Goal: Find contact information: Find contact information

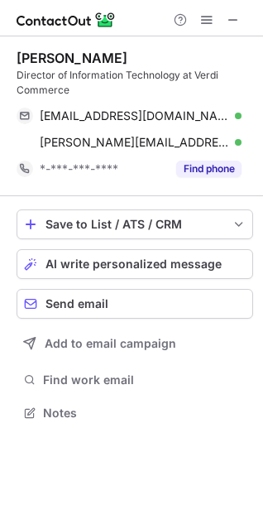
scroll to position [401, 263]
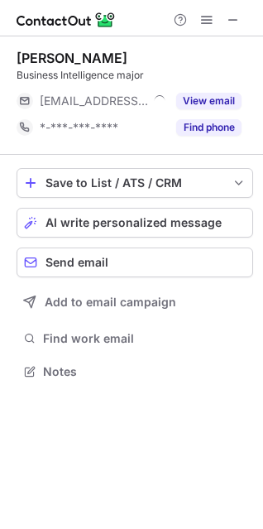
scroll to position [360, 263]
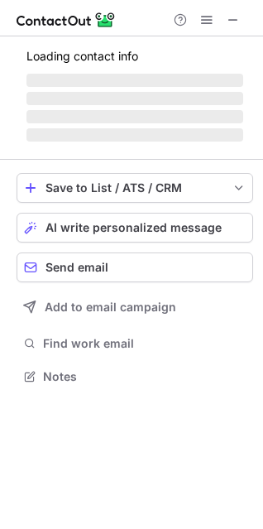
scroll to position [401, 263]
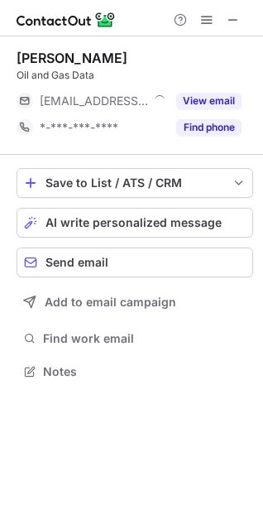
scroll to position [8, 8]
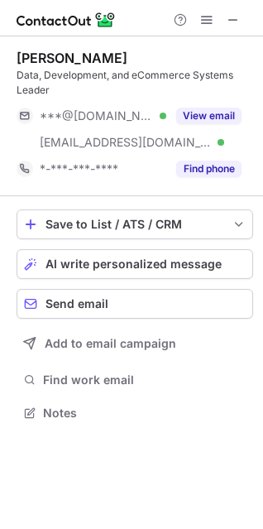
scroll to position [401, 263]
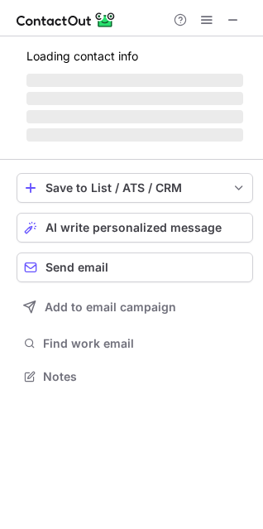
scroll to position [385, 263]
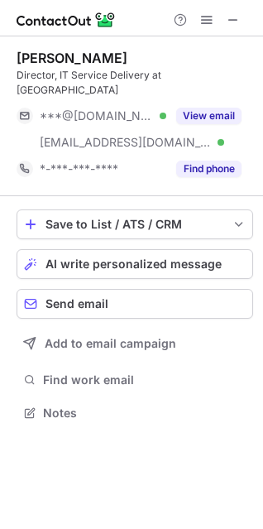
scroll to position [385, 263]
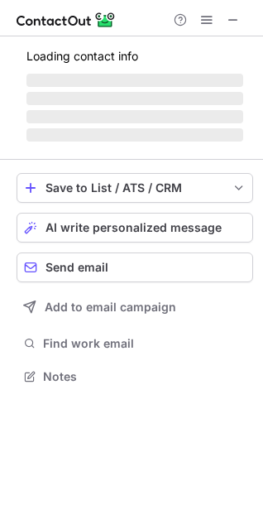
scroll to position [412, 263]
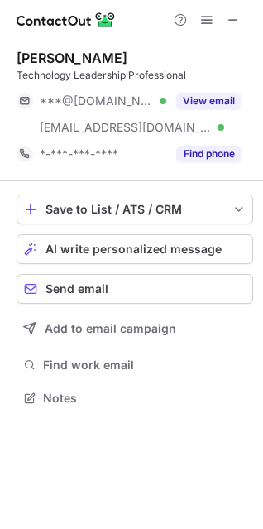
scroll to position [385, 263]
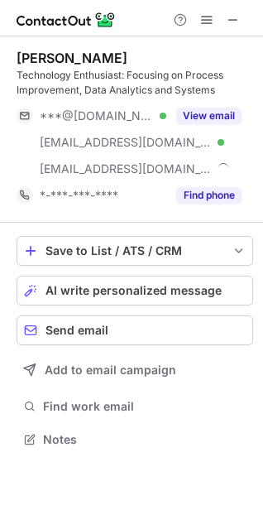
scroll to position [427, 263]
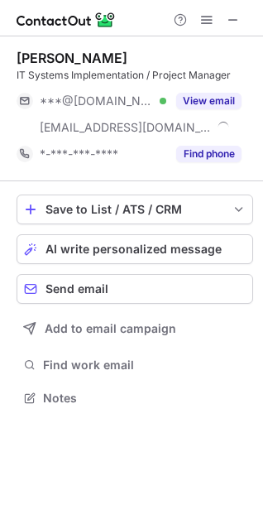
scroll to position [385, 263]
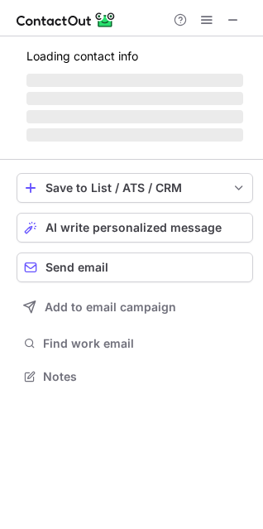
scroll to position [385, 263]
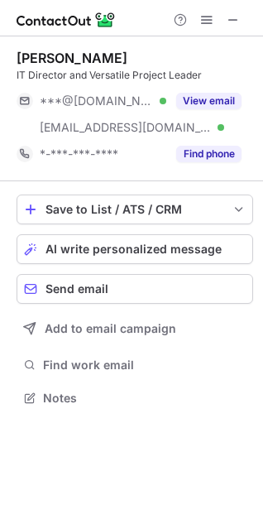
scroll to position [385, 263]
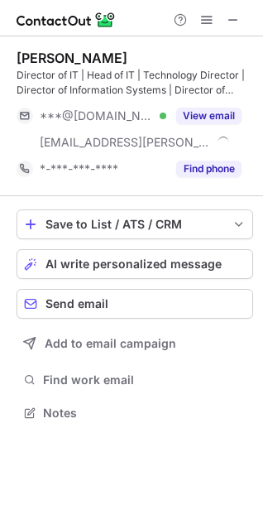
scroll to position [401, 263]
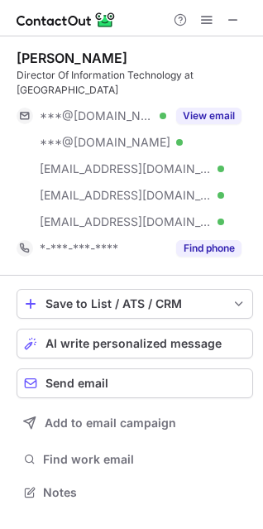
scroll to position [480, 263]
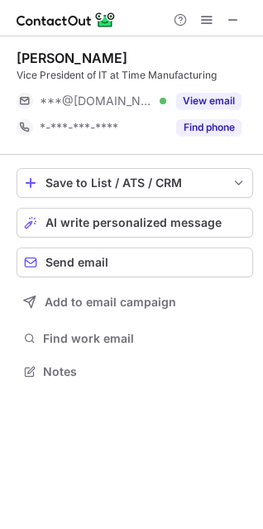
scroll to position [360, 263]
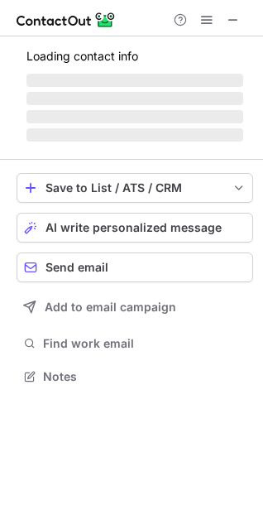
scroll to position [385, 263]
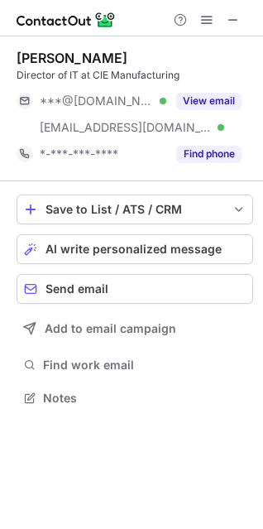
scroll to position [385, 263]
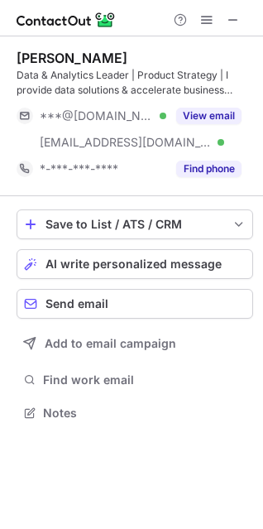
scroll to position [401, 263]
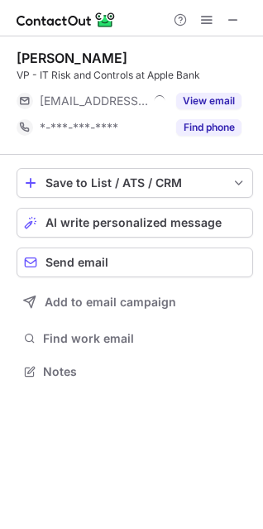
scroll to position [8, 8]
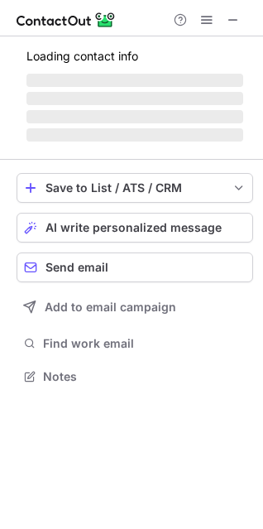
scroll to position [8, 8]
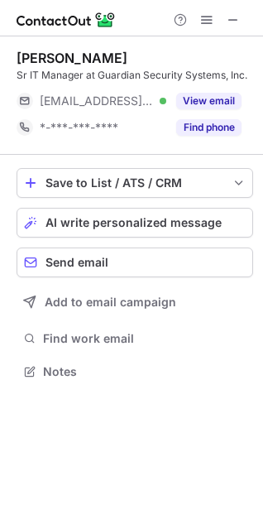
click at [235, 36] on div "David McClure Sr IT Manager at Guardian Security Systems, Inc. ***@guardiansecu…" at bounding box center [135, 95] width 237 height 118
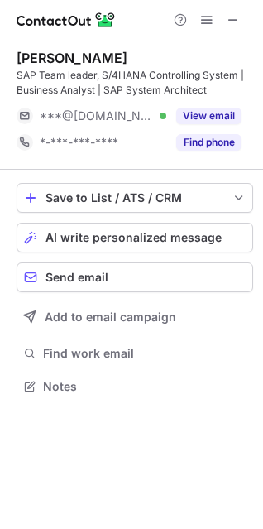
scroll to position [374, 263]
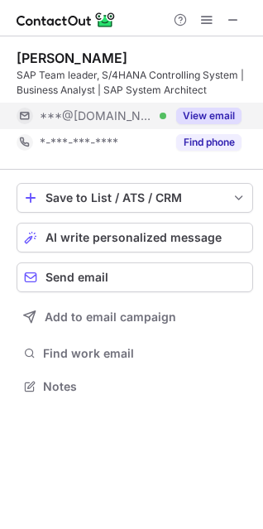
click at [203, 108] on button "View email" at bounding box center [208, 116] width 65 height 17
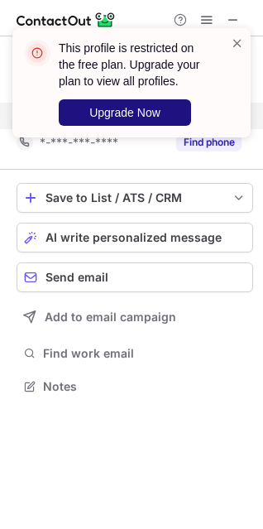
click at [137, 108] on span "Upgrade Now" at bounding box center [124, 112] width 71 height 13
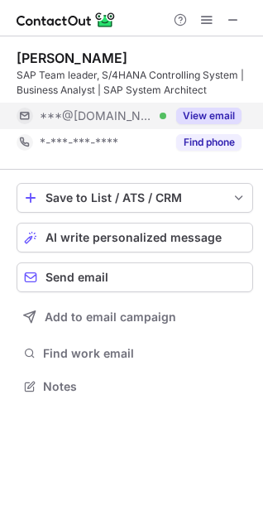
click at [202, 108] on button "View email" at bounding box center [208, 116] width 65 height 17
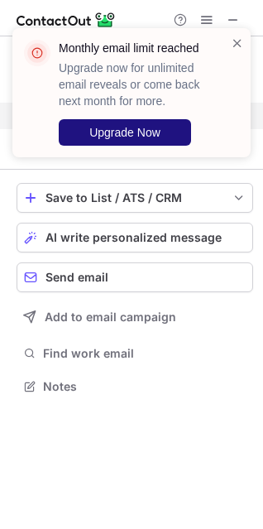
click at [112, 133] on span "Upgrade Now" at bounding box center [124, 132] width 71 height 13
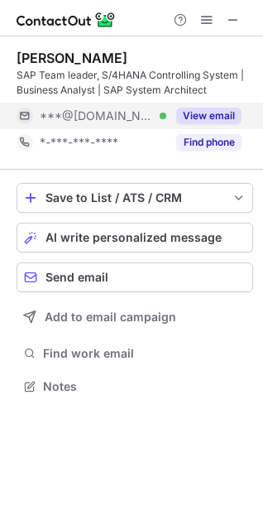
click at [199, 112] on button "View email" at bounding box center [208, 116] width 65 height 17
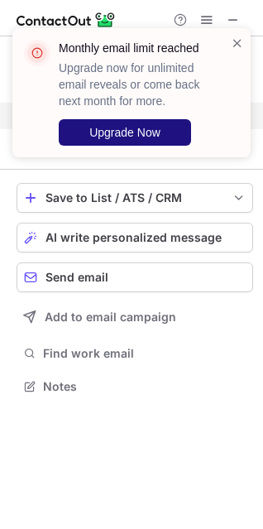
click at [137, 126] on span "Upgrade Now" at bounding box center [124, 132] width 71 height 13
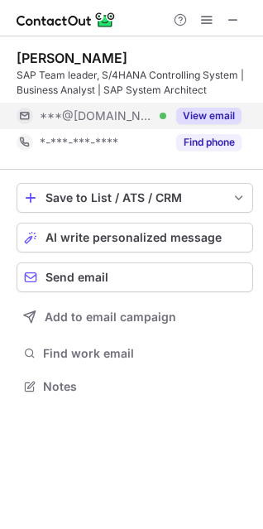
click at [209, 115] on button "View email" at bounding box center [208, 116] width 65 height 17
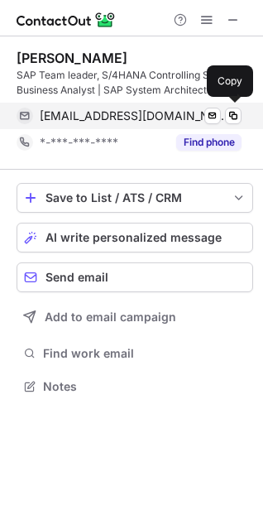
click at [127, 111] on span "youngsukj@gmail.com" at bounding box center [134, 115] width 189 height 15
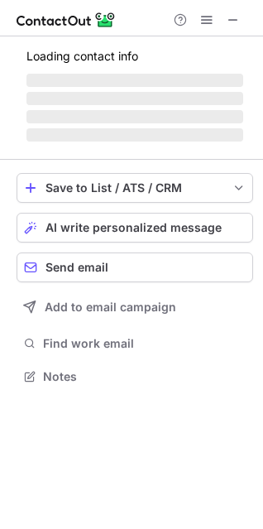
scroll to position [427, 263]
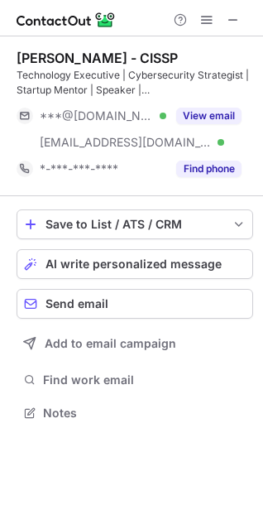
scroll to position [401, 263]
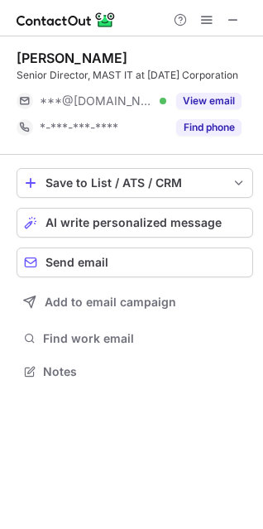
scroll to position [8, 8]
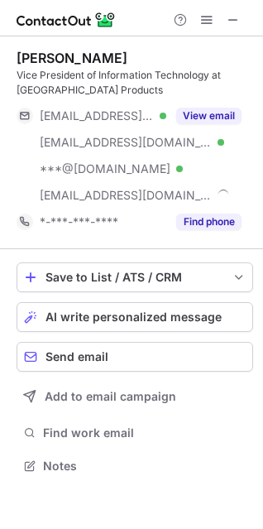
scroll to position [453, 263]
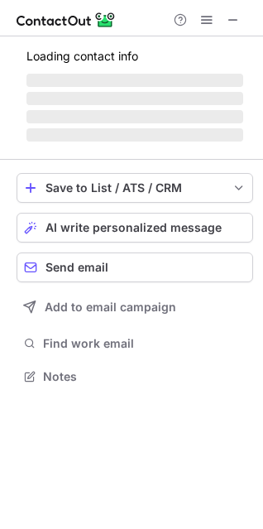
scroll to position [385, 263]
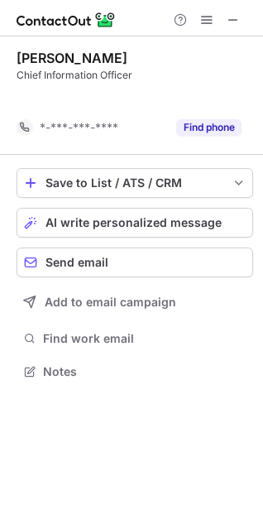
scroll to position [7, 8]
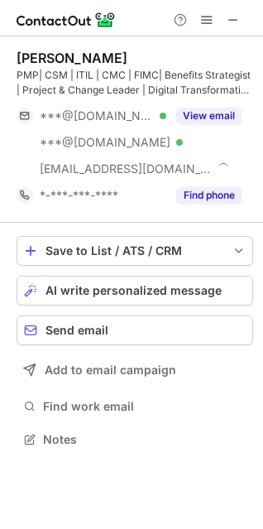
scroll to position [427, 263]
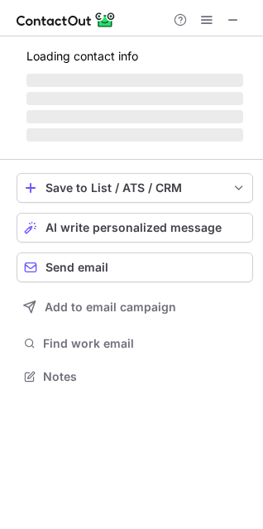
scroll to position [385, 263]
